Goal: Check status: Check status

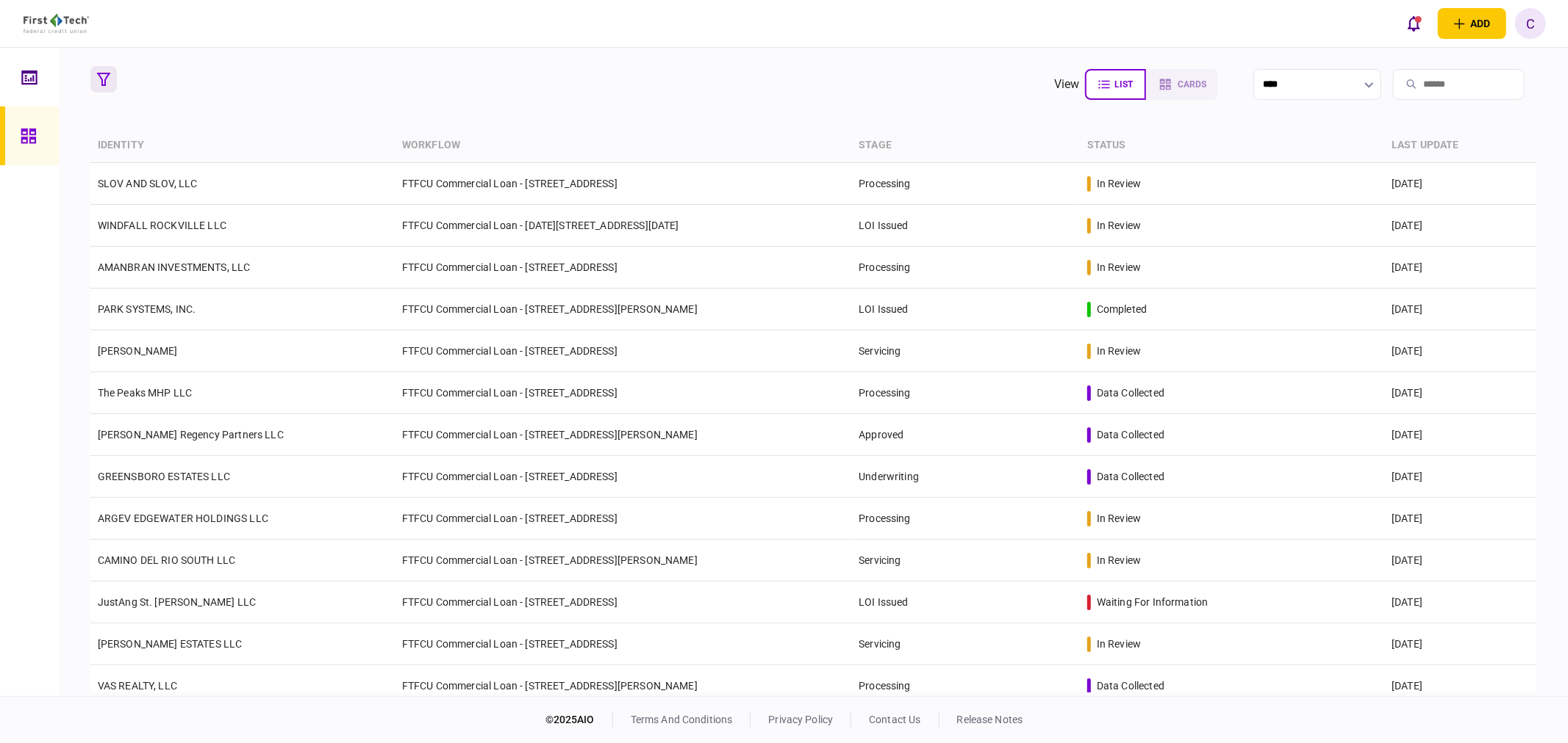
click at [102, 82] on icon "button" at bounding box center [103, 79] width 14 height 14
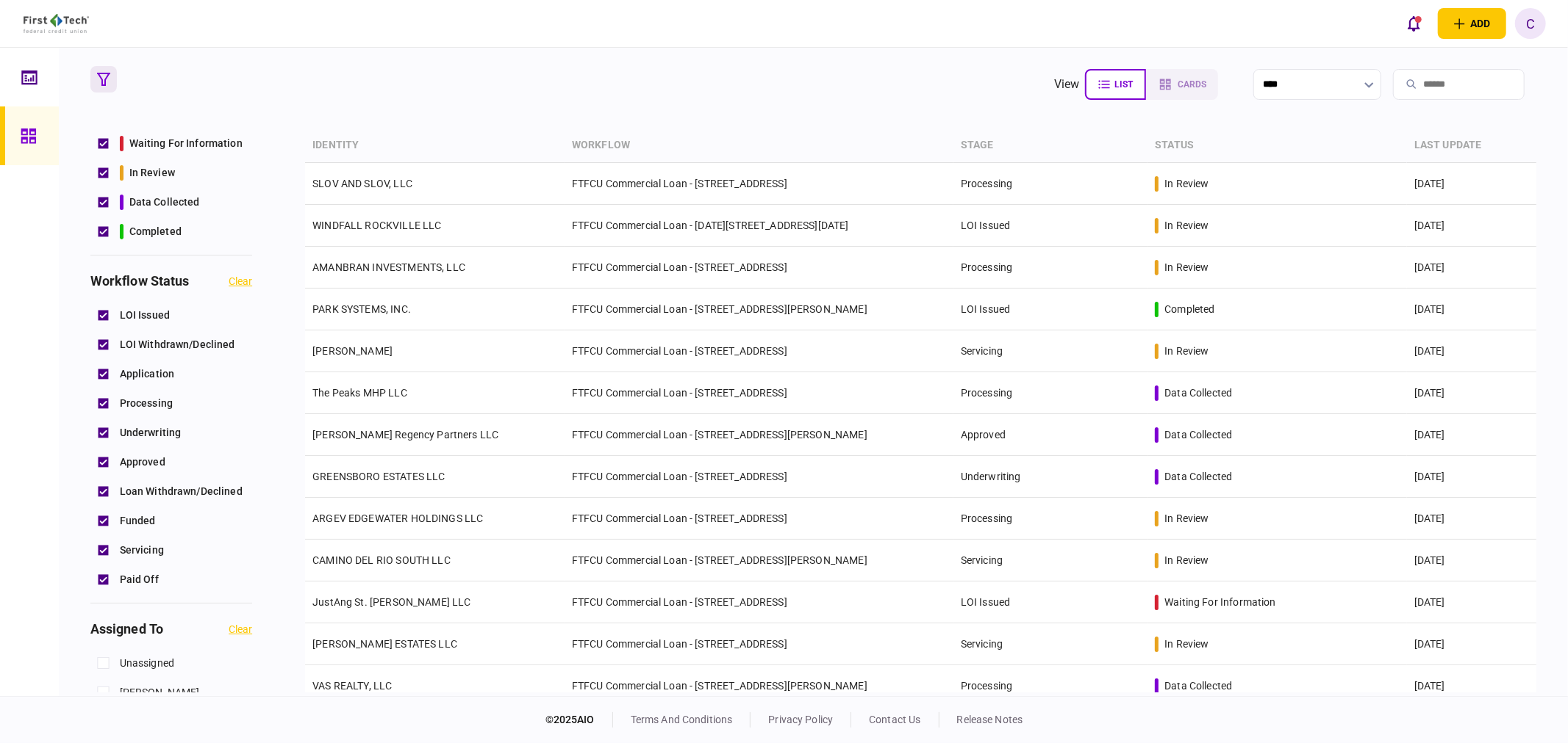
scroll to position [408, 0]
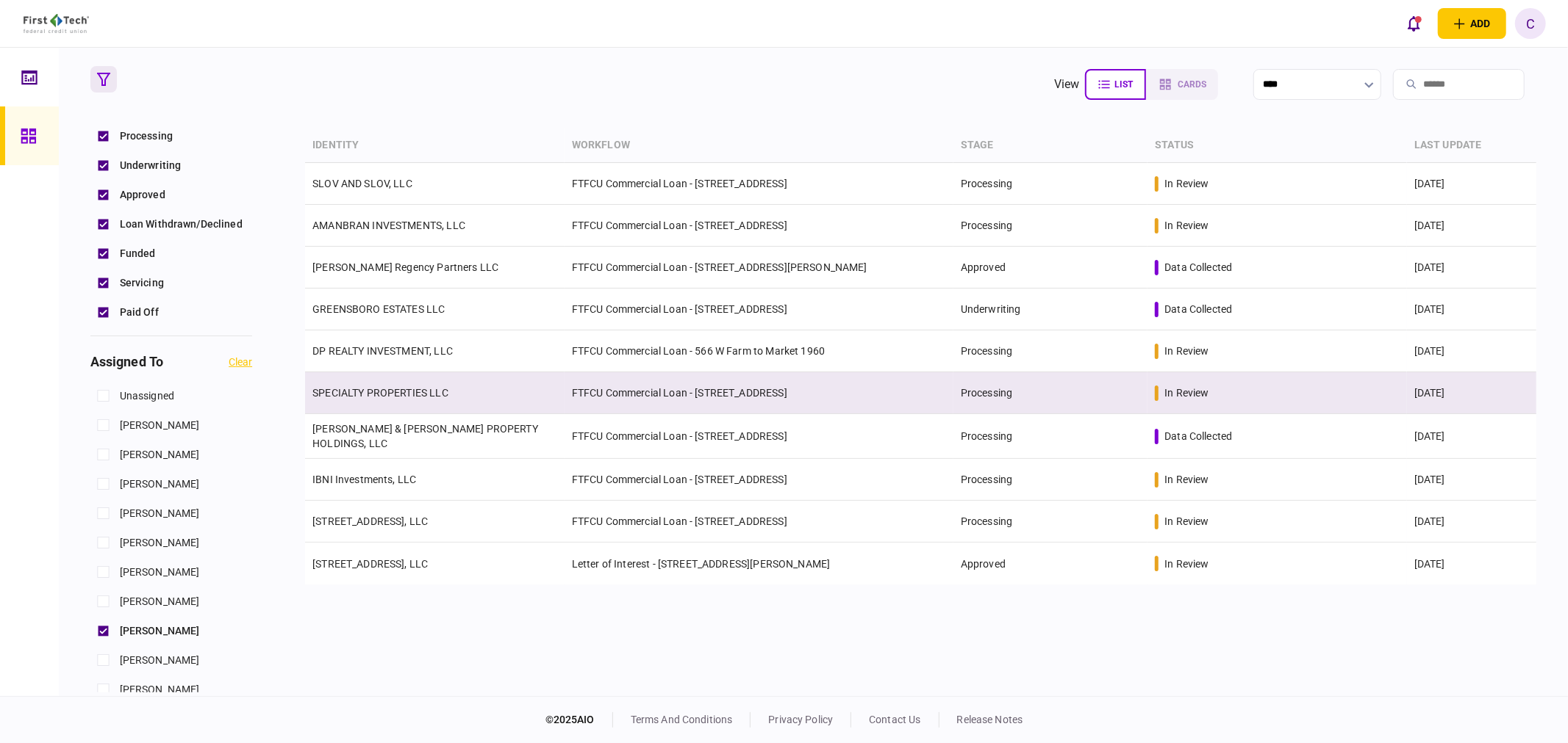
click at [383, 394] on link "SPECIALTY PROPERTIES LLC" at bounding box center [380, 393] width 136 height 12
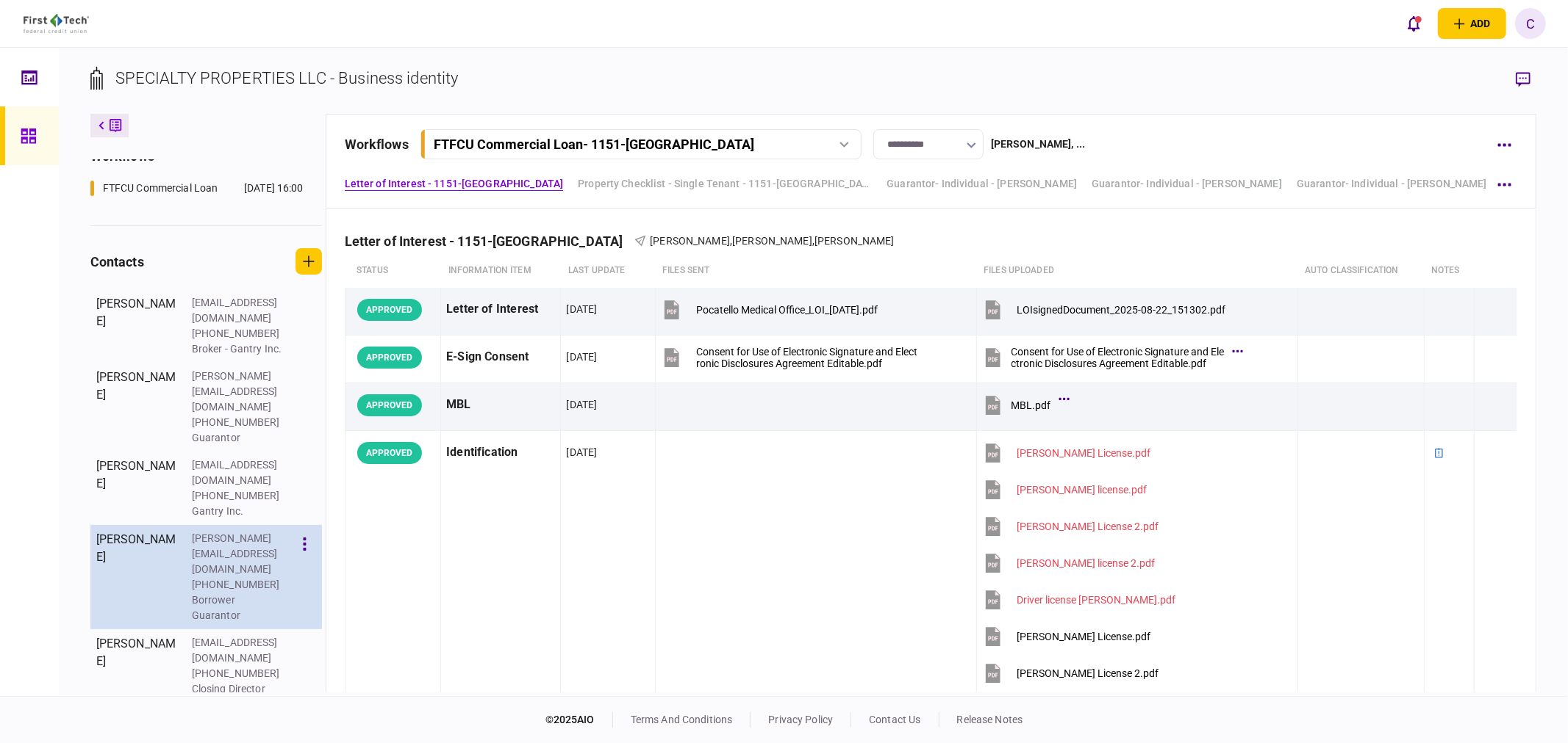
scroll to position [338, 0]
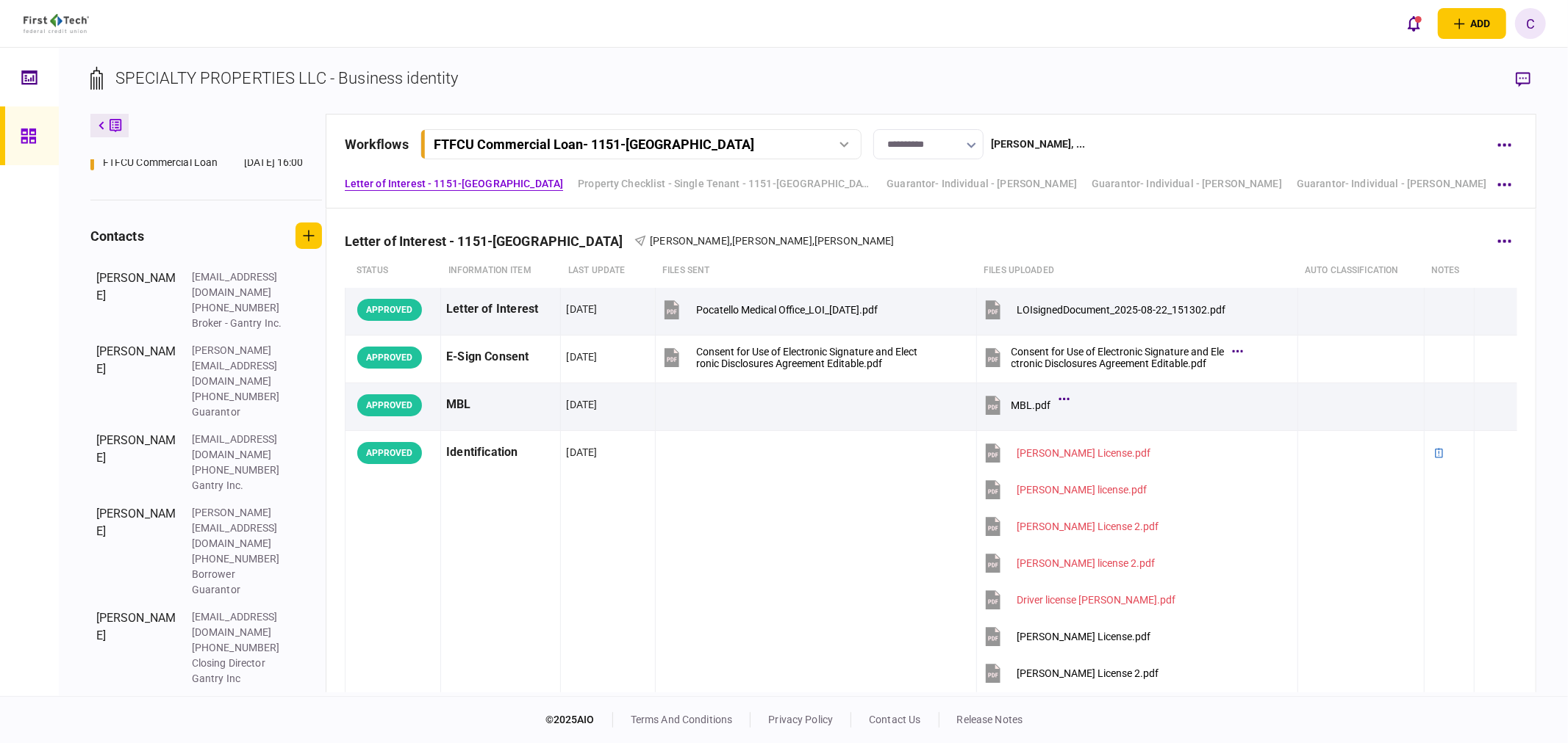
click at [363, 214] on div "Letter of Interest - 1151-B Hospital Way Pocatello [PERSON_NAME] , [PERSON_NAME…" at bounding box center [931, 232] width 1173 height 44
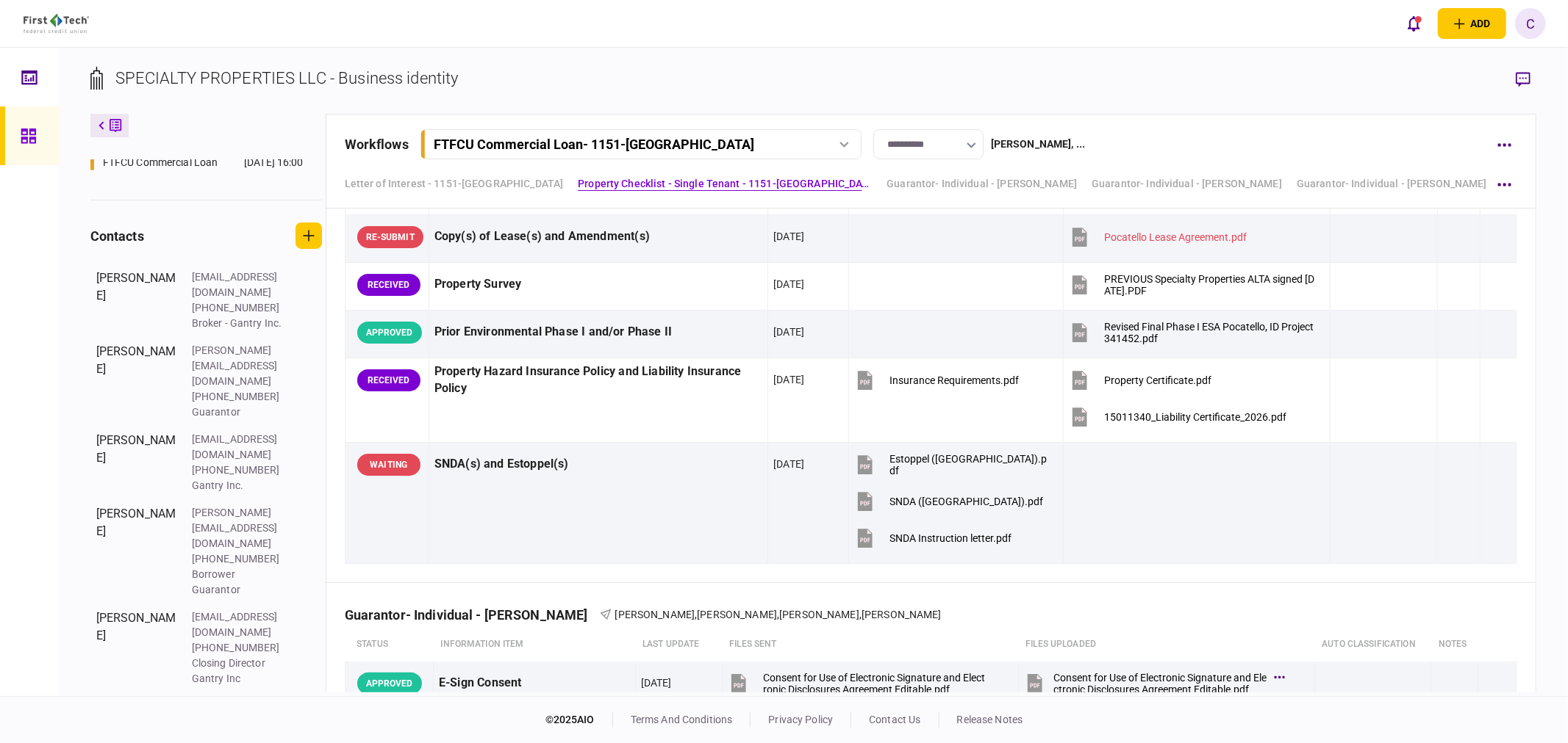
scroll to position [1470, 0]
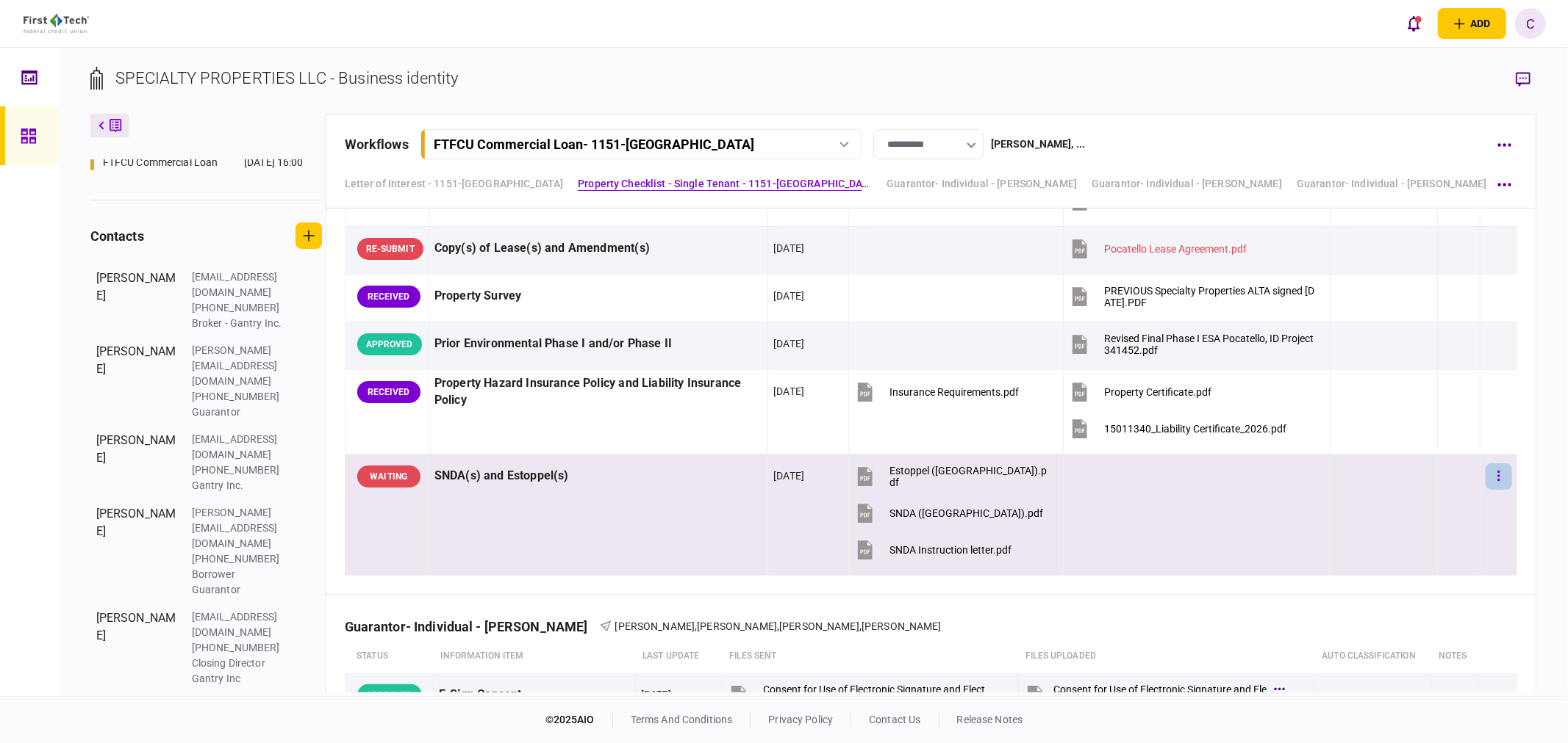
click at [1486, 475] on button "button" at bounding box center [1498, 476] width 26 height 26
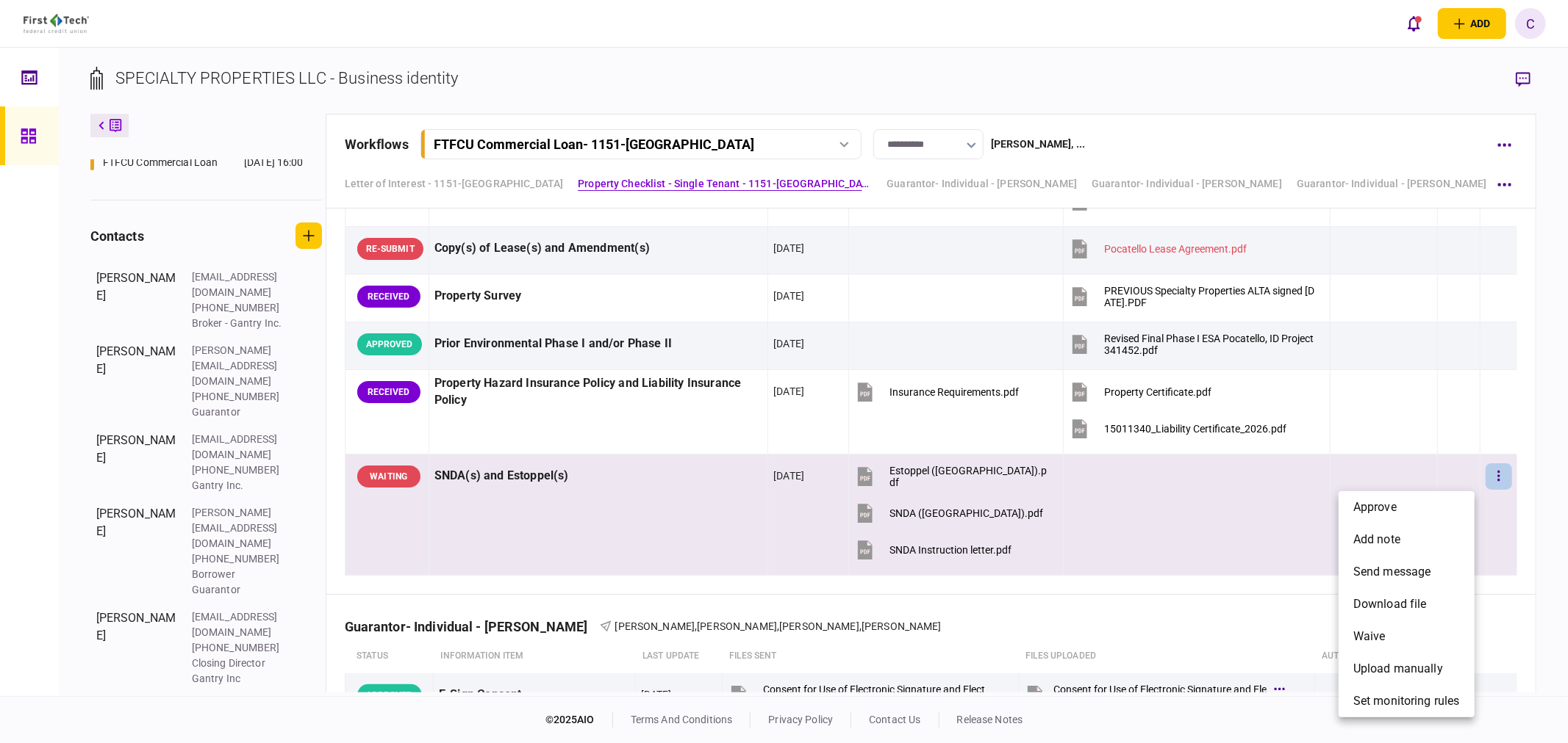
click at [1539, 473] on div at bounding box center [784, 371] width 1568 height 743
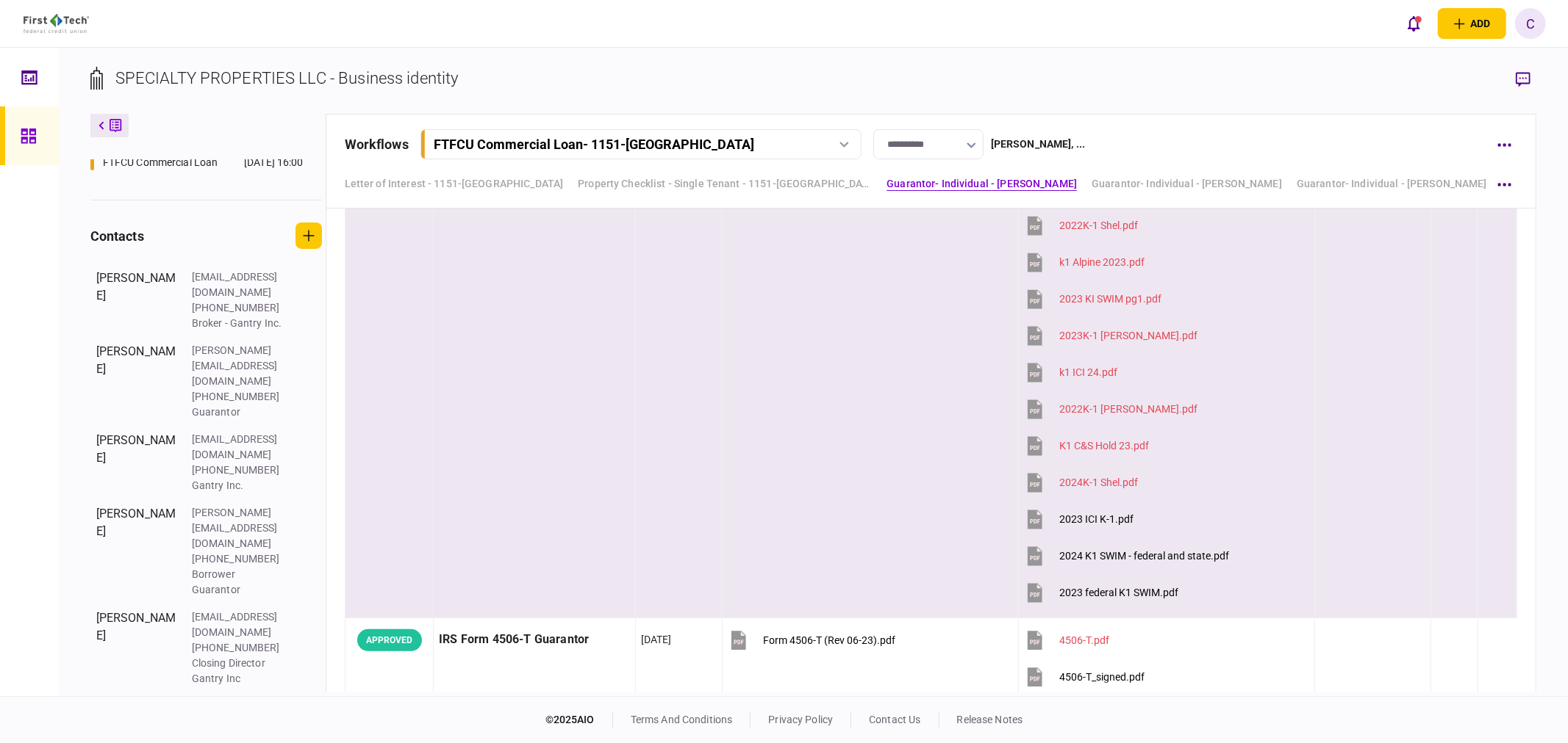
scroll to position [3183, 0]
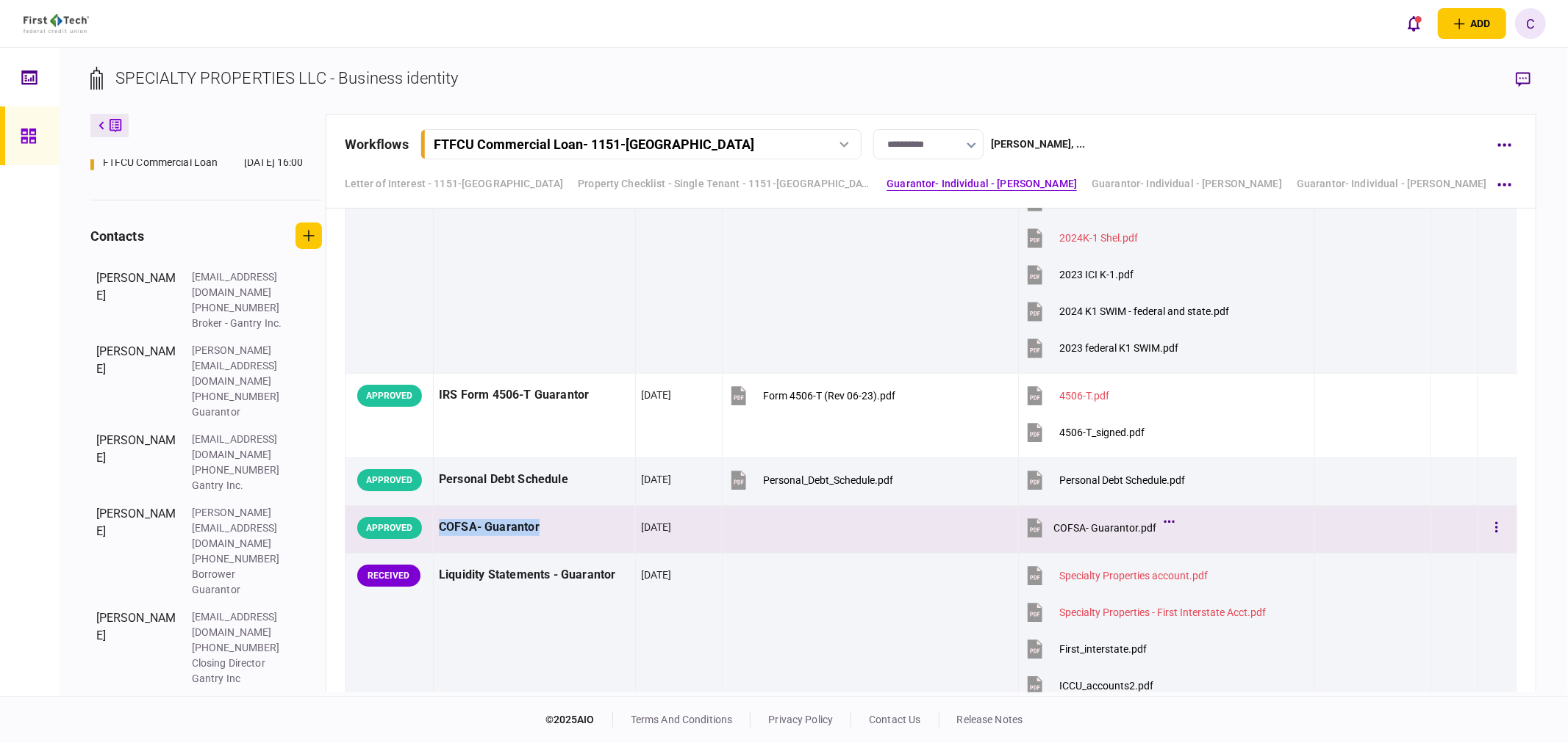
drag, startPoint x: 441, startPoint y: 530, endPoint x: 551, endPoint y: 529, distance: 110.0
click at [551, 529] on div "COFSA- Guarantor" at bounding box center [535, 528] width 191 height 33
click at [1121, 531] on div "COFSA- Guarantor.pdf" at bounding box center [1104, 529] width 102 height 12
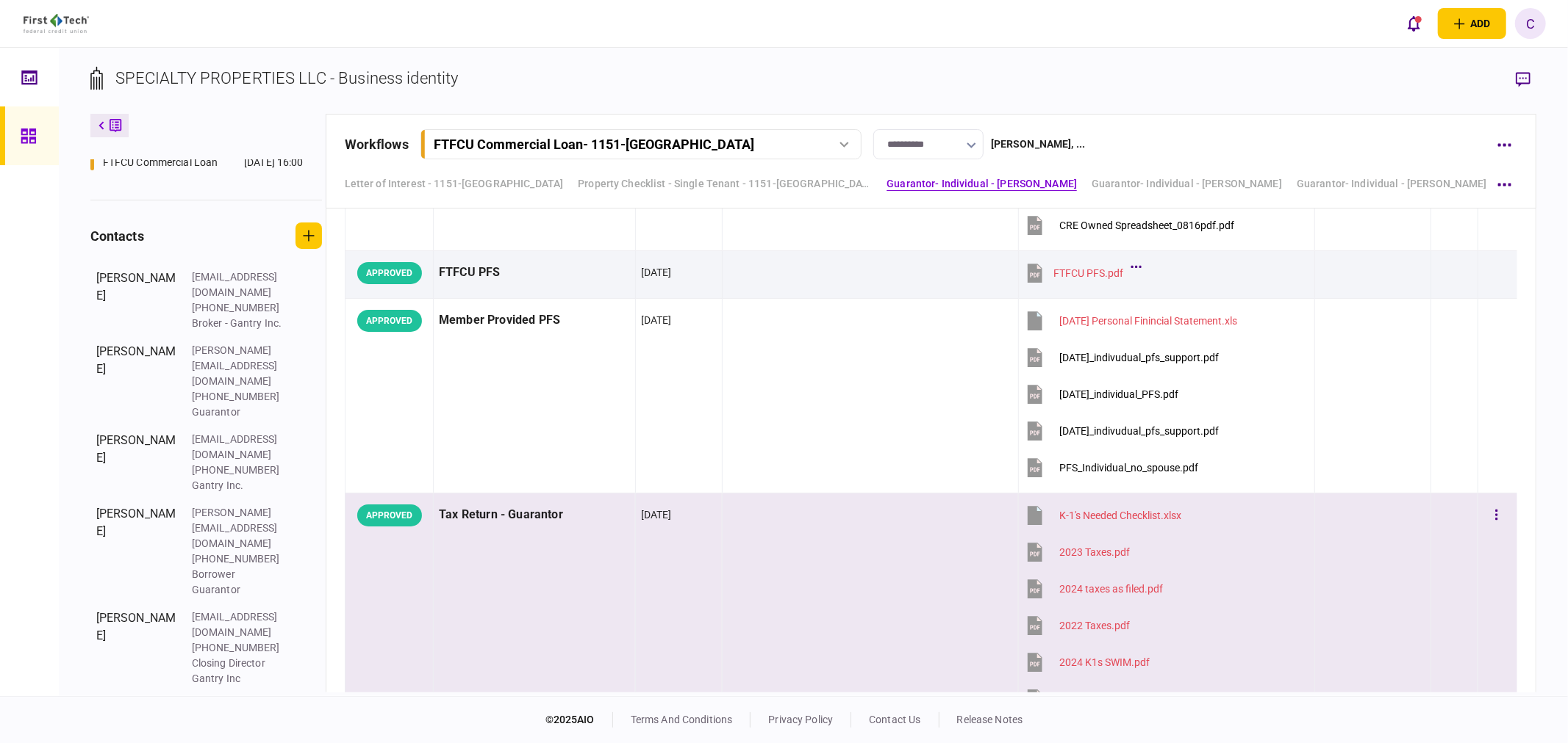
scroll to position [1876, 0]
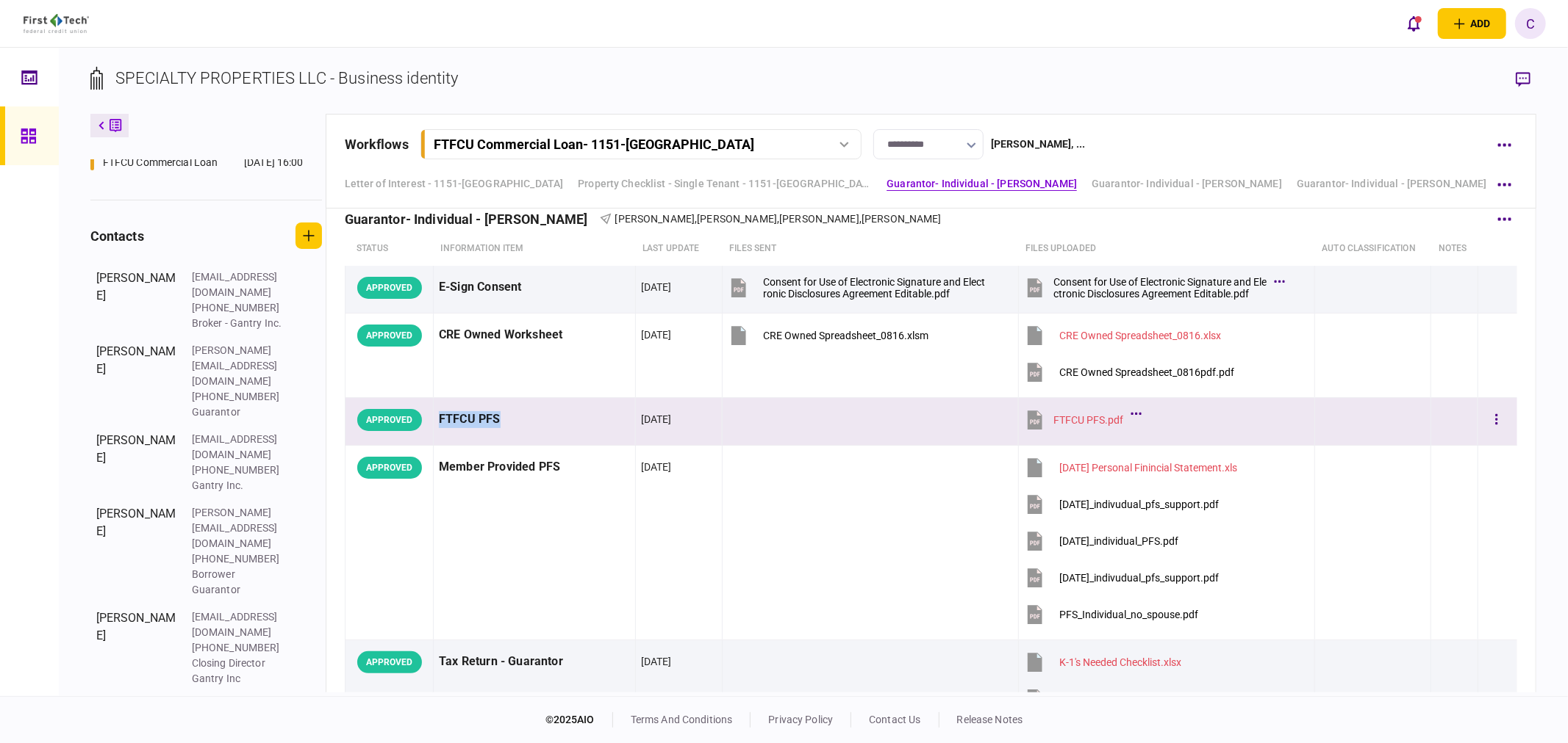
drag, startPoint x: 441, startPoint y: 415, endPoint x: 508, endPoint y: 417, distance: 67.0
click at [508, 417] on div "FTFCU PFS" at bounding box center [535, 419] width 191 height 33
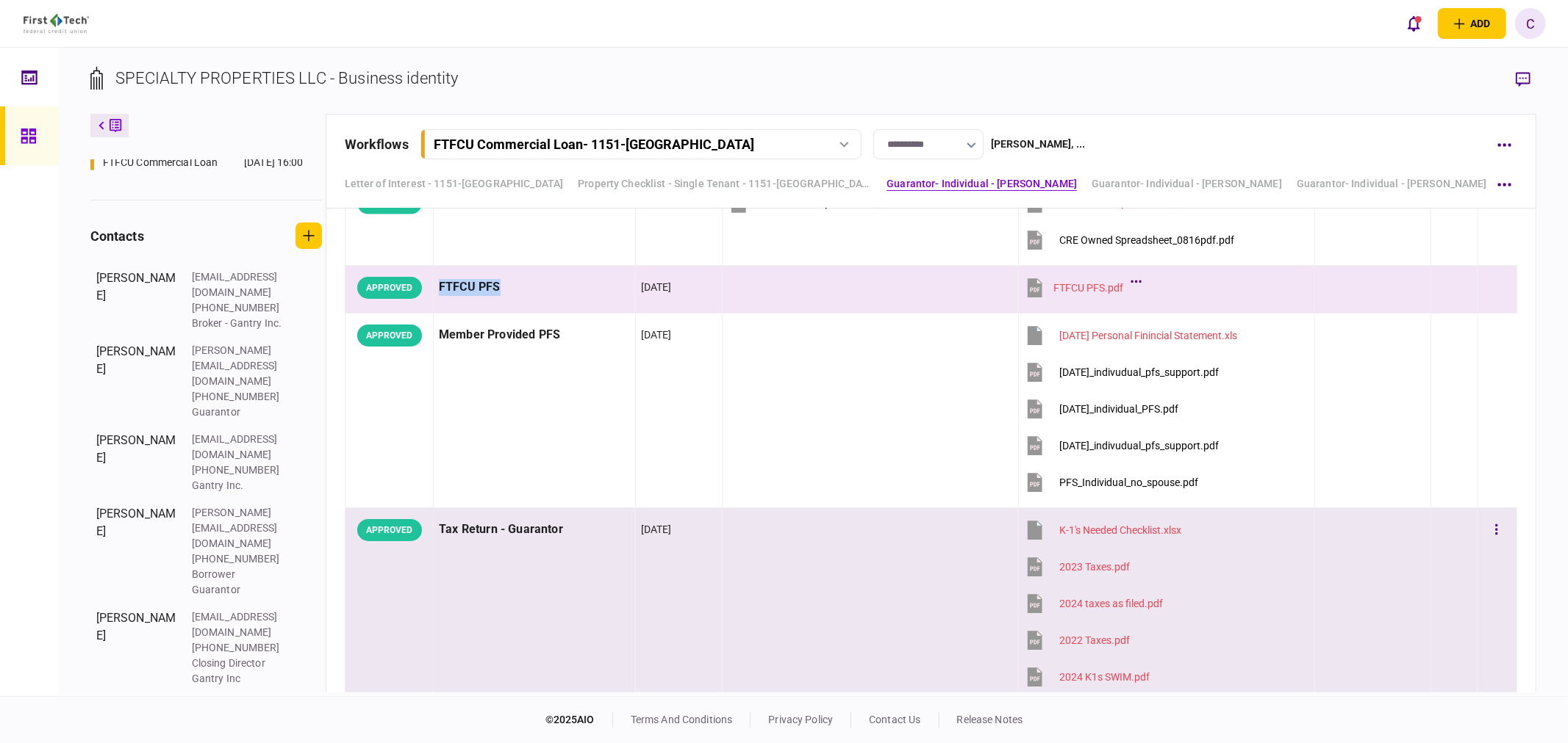
scroll to position [2040, 0]
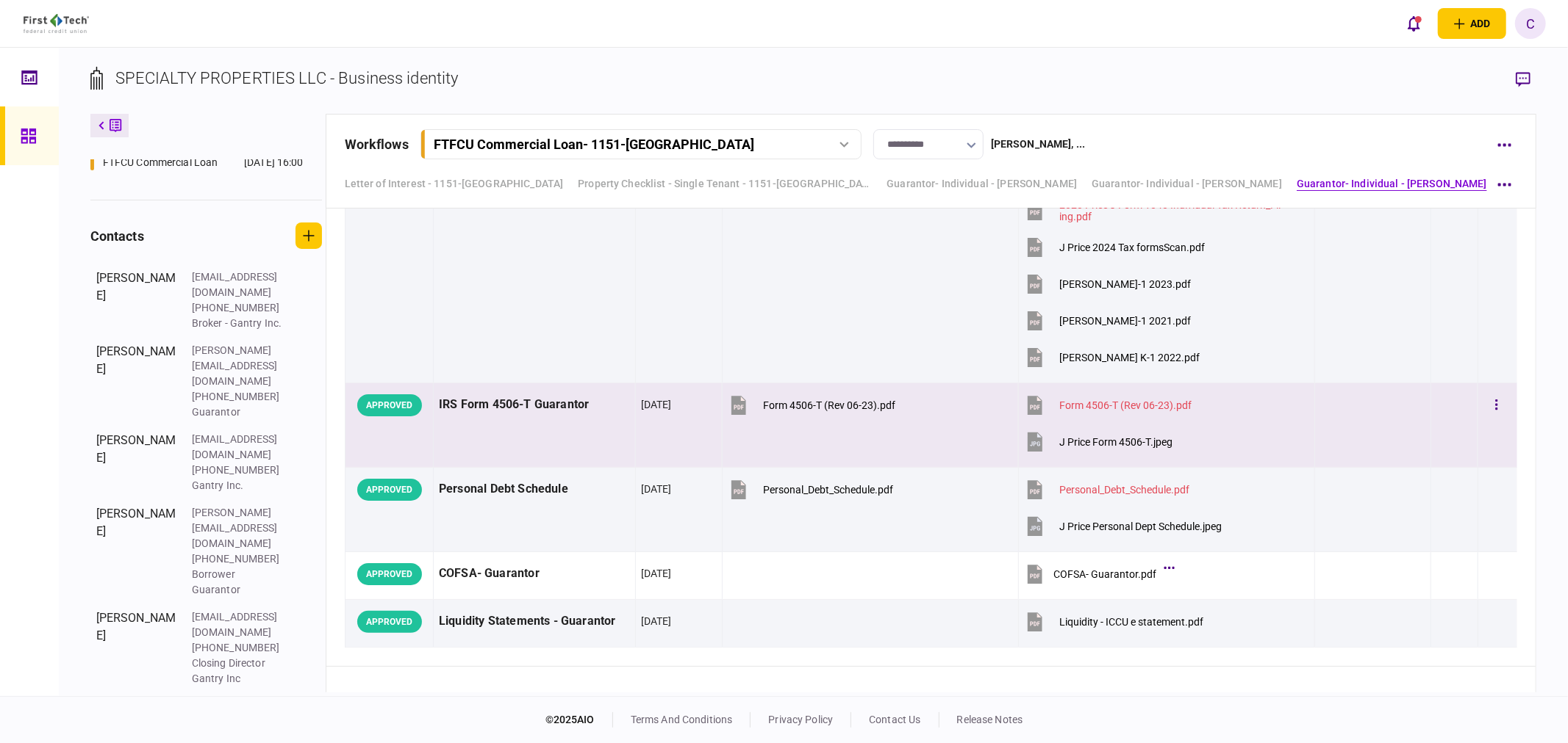
scroll to position [5794, 0]
